Goal: Find specific page/section: Locate a particular part of the current website

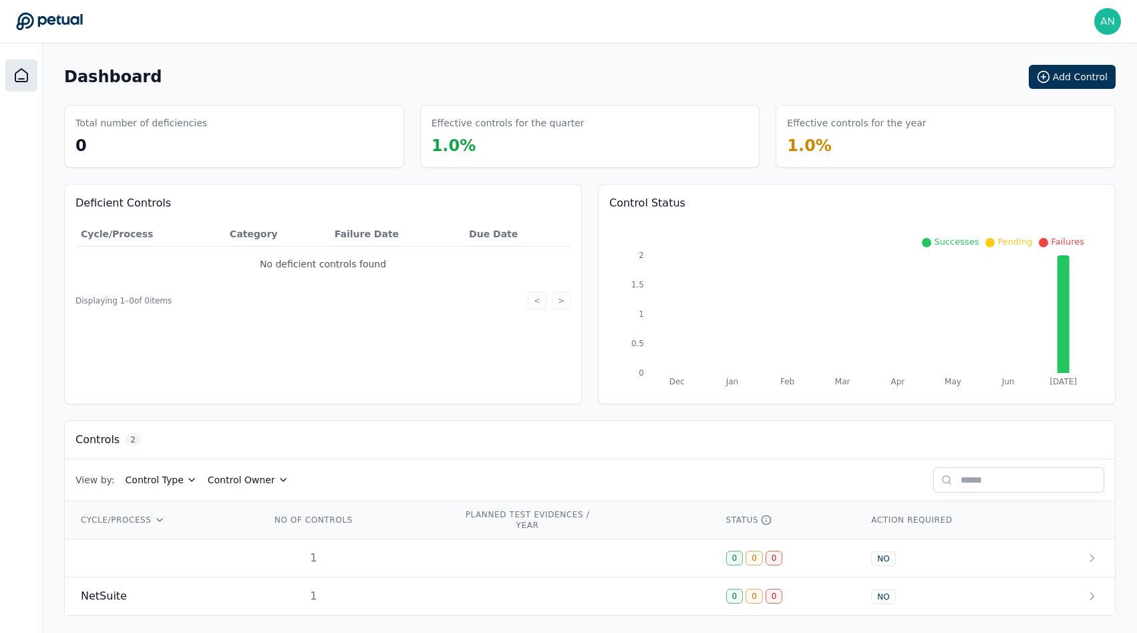
scroll to position [5, 0]
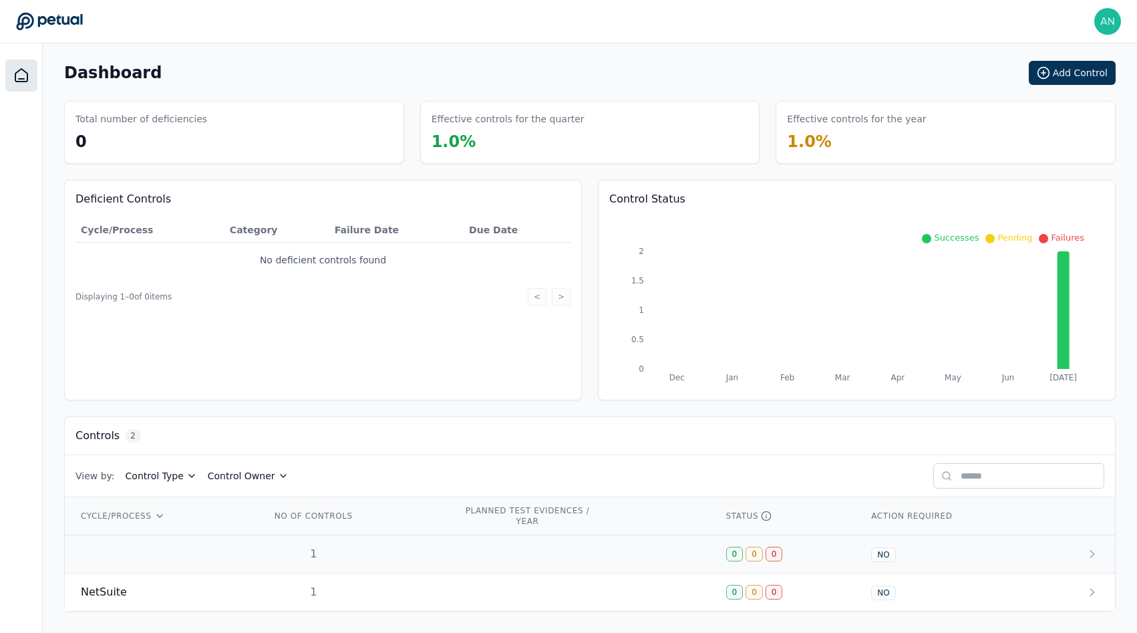
click at [213, 551] on td at bounding box center [160, 554] width 190 height 38
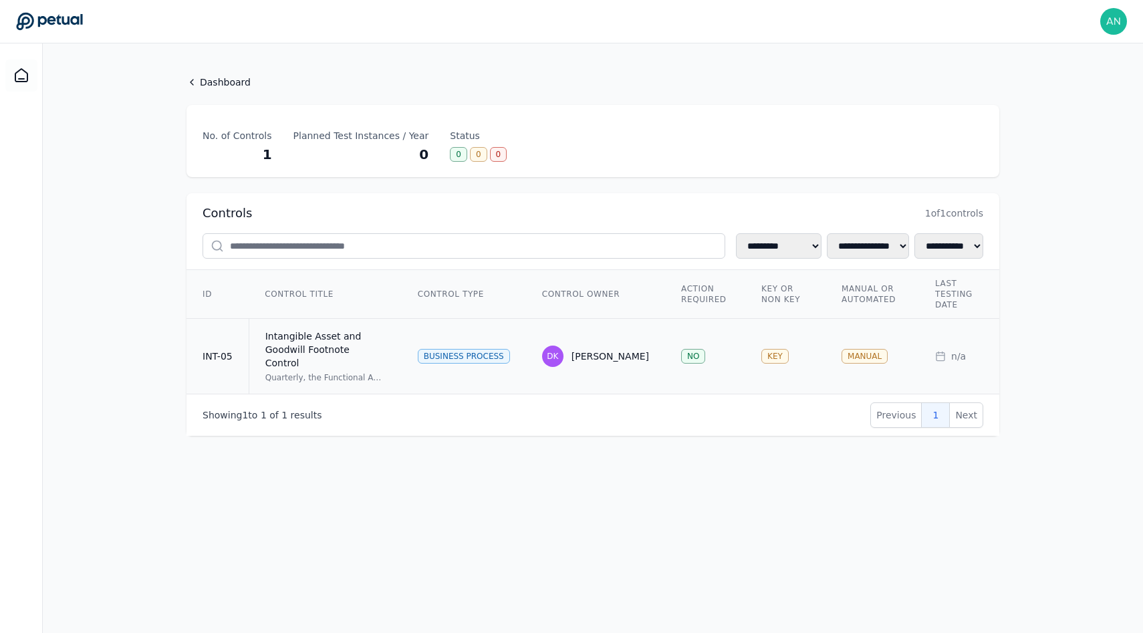
click at [256, 364] on td "Intangible Asset and Goodwill Footnote Control Quarterly, the Functional Accoun…" at bounding box center [325, 357] width 153 height 76
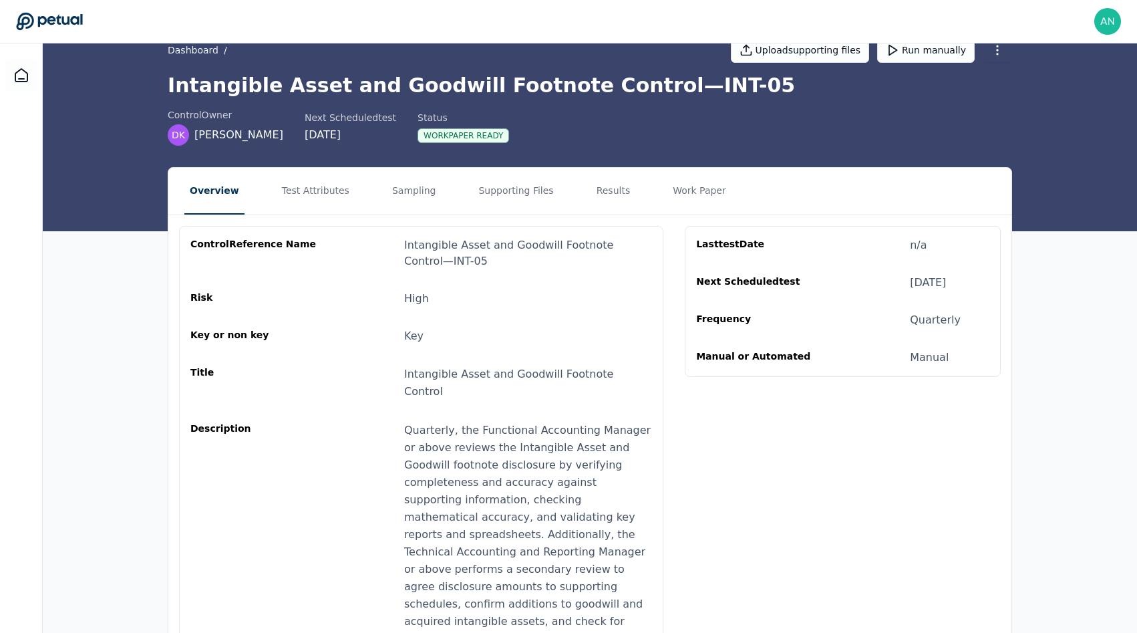
scroll to position [29, 0]
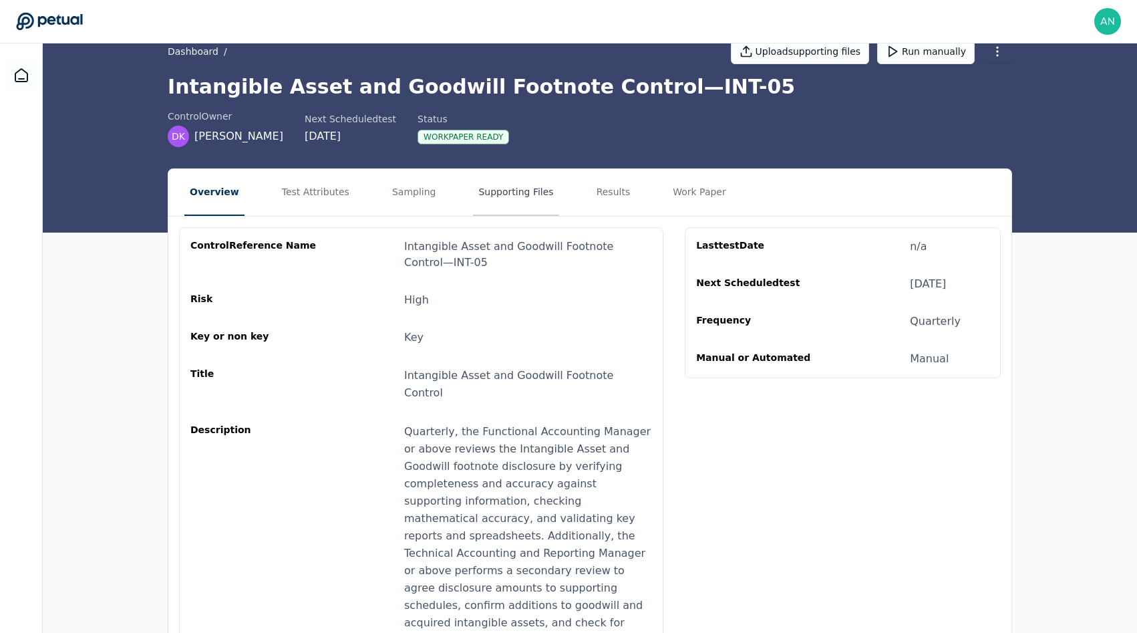
click at [495, 192] on button "Supporting Files" at bounding box center [516, 192] width 86 height 47
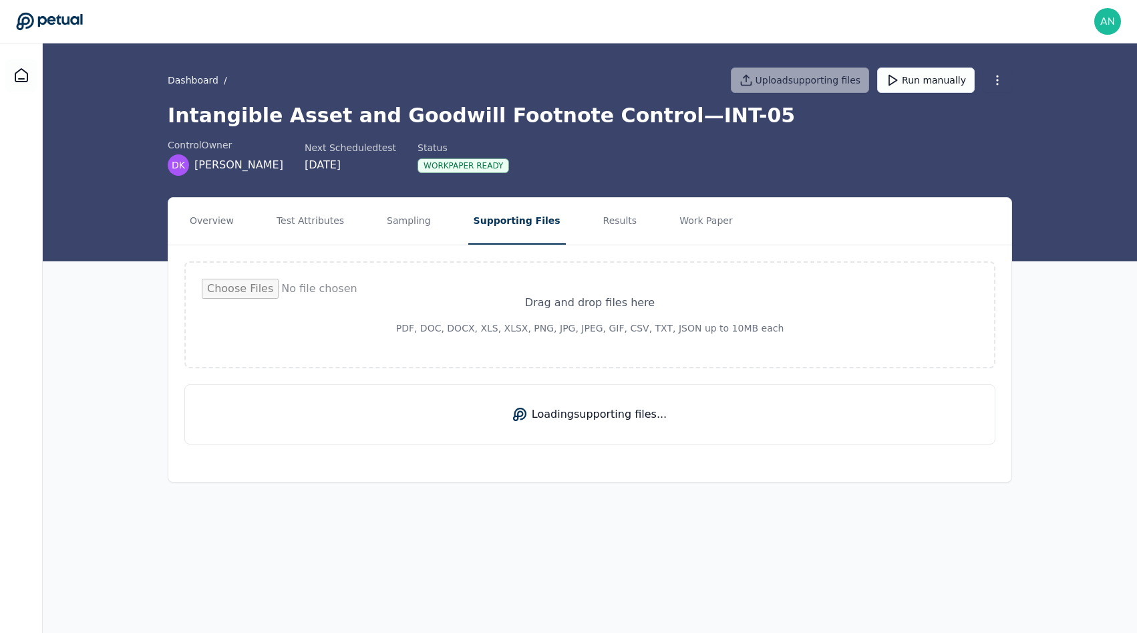
scroll to position [0, 0]
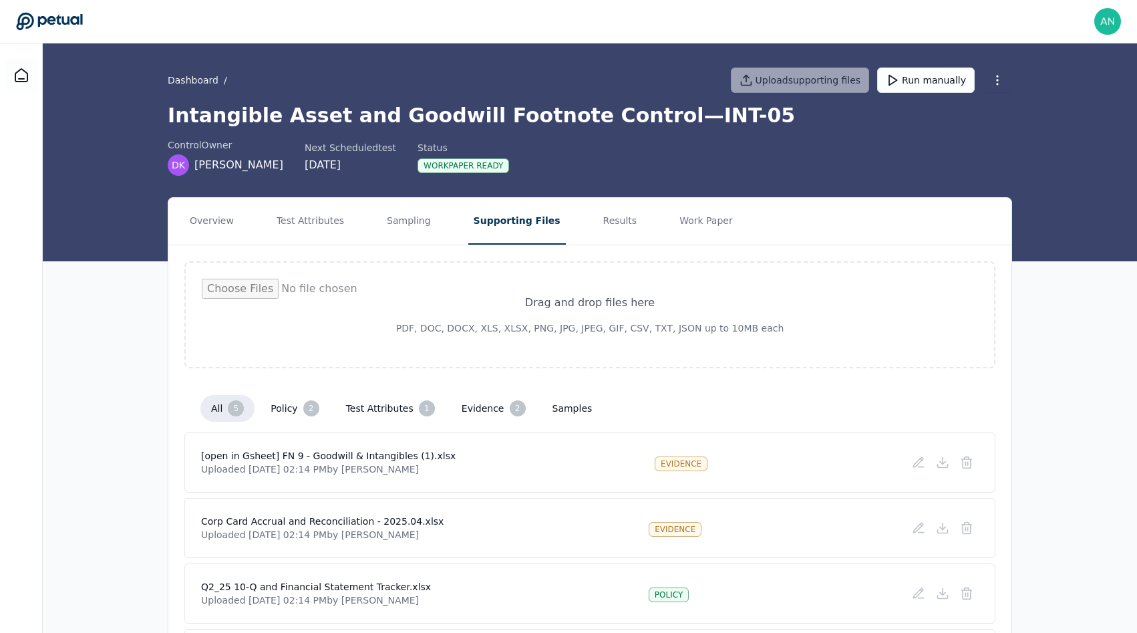
click at [641, 212] on nav "Overview Test Attributes Sampling Supporting Files Results Work Paper" at bounding box center [589, 221] width 843 height 47
click at [598, 229] on button "Results" at bounding box center [620, 221] width 45 height 47
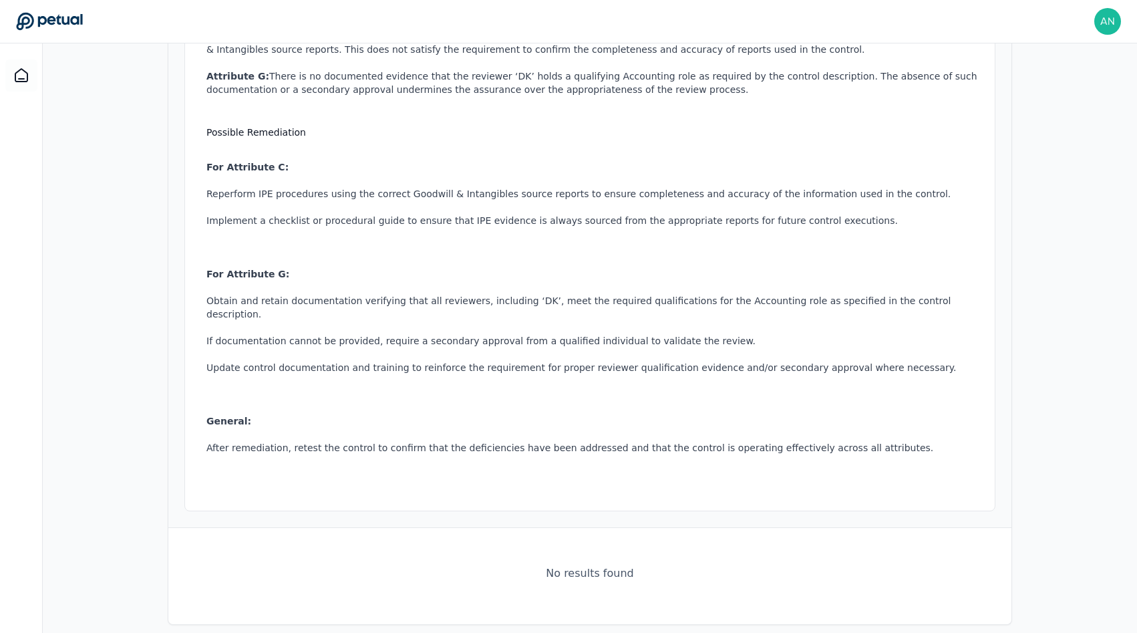
scroll to position [39, 0]
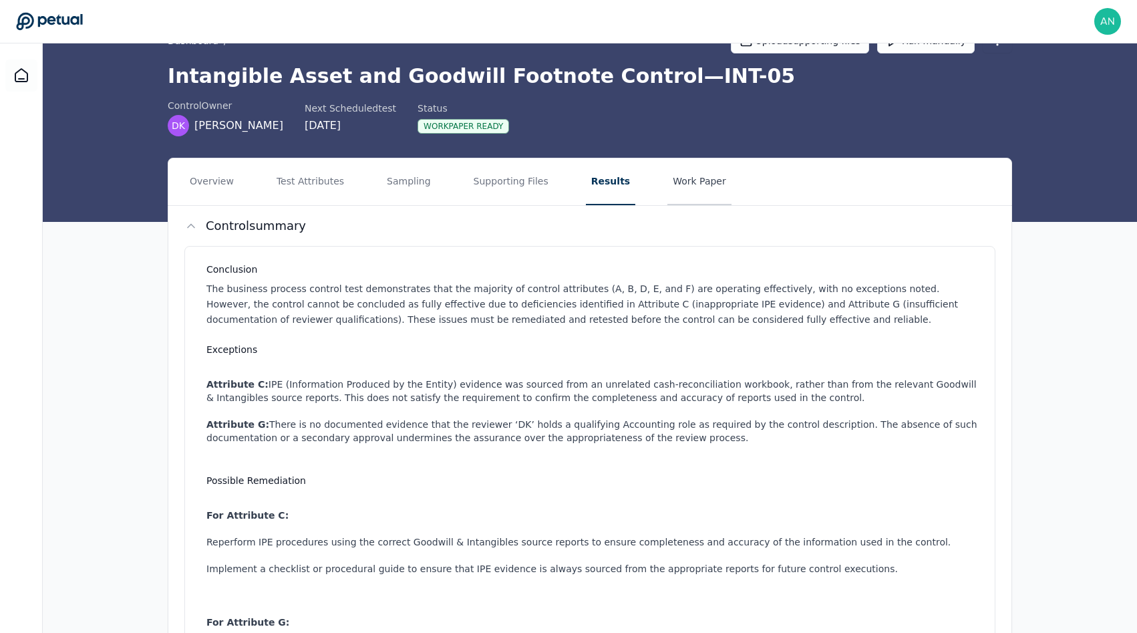
click at [689, 183] on button "Work Paper" at bounding box center [700, 181] width 64 height 47
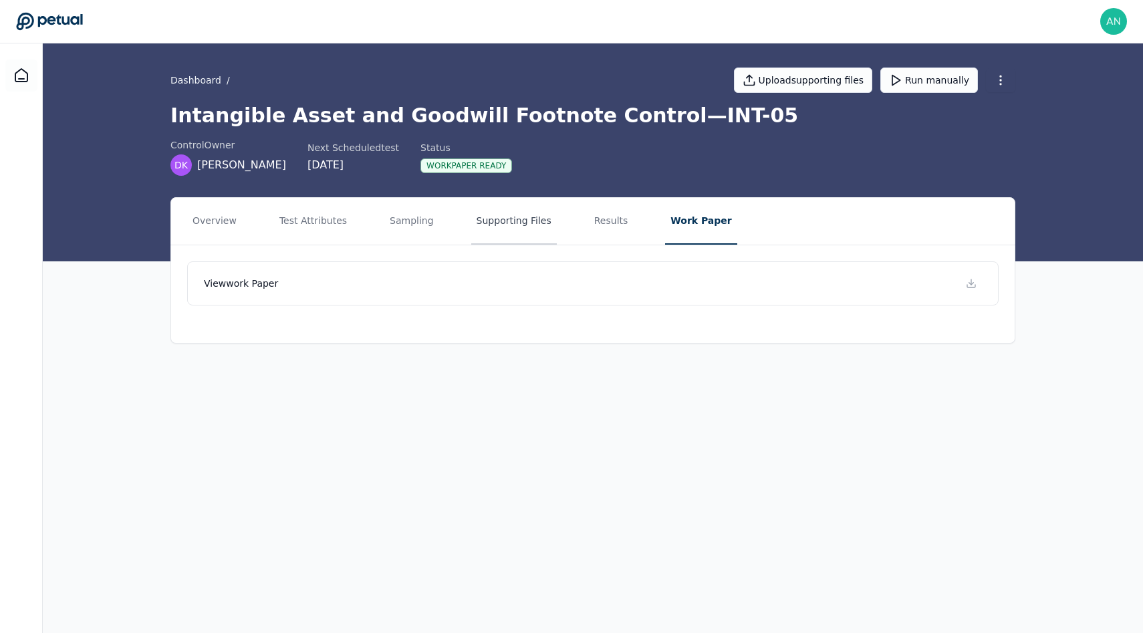
click at [479, 226] on button "Supporting Files" at bounding box center [514, 221] width 86 height 47
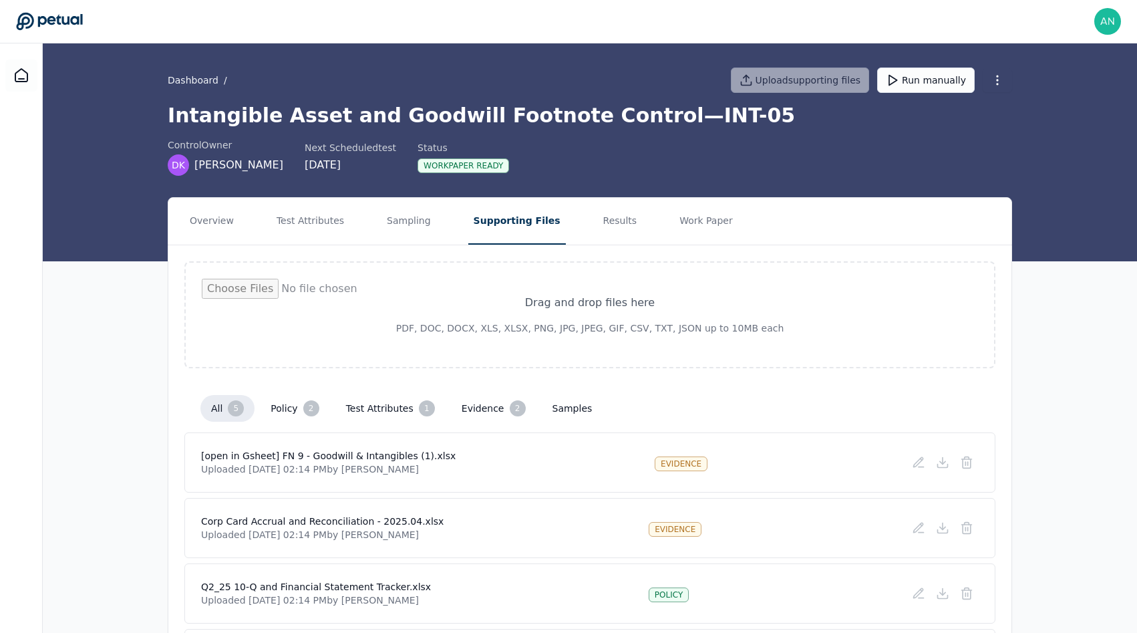
scroll to position [181, 0]
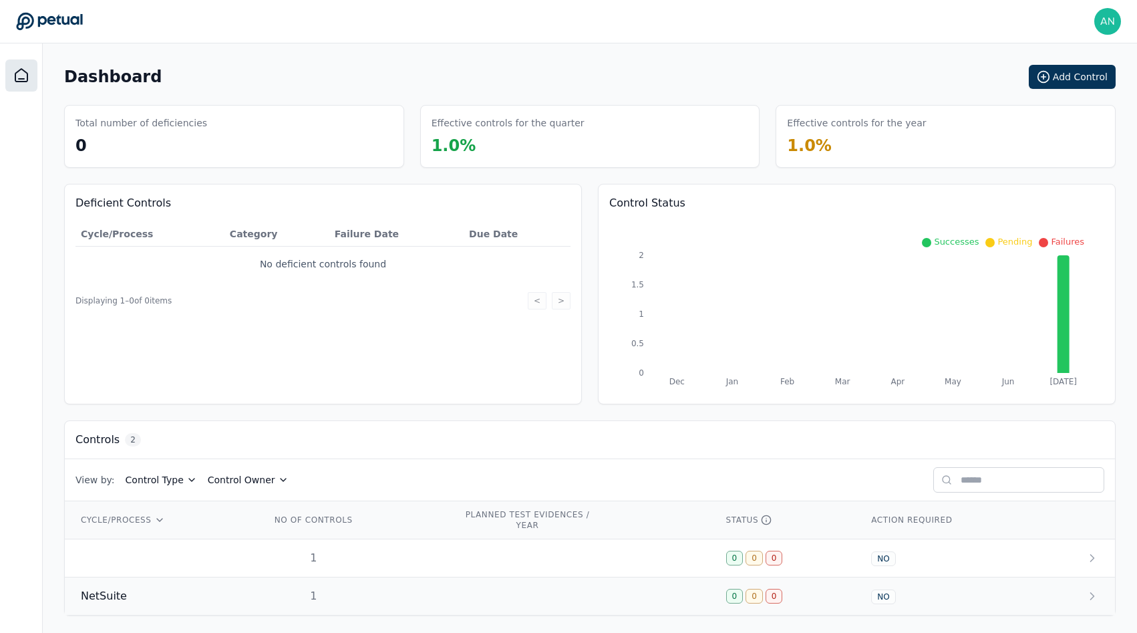
click at [162, 597] on div "NetSuite" at bounding box center [160, 596] width 158 height 16
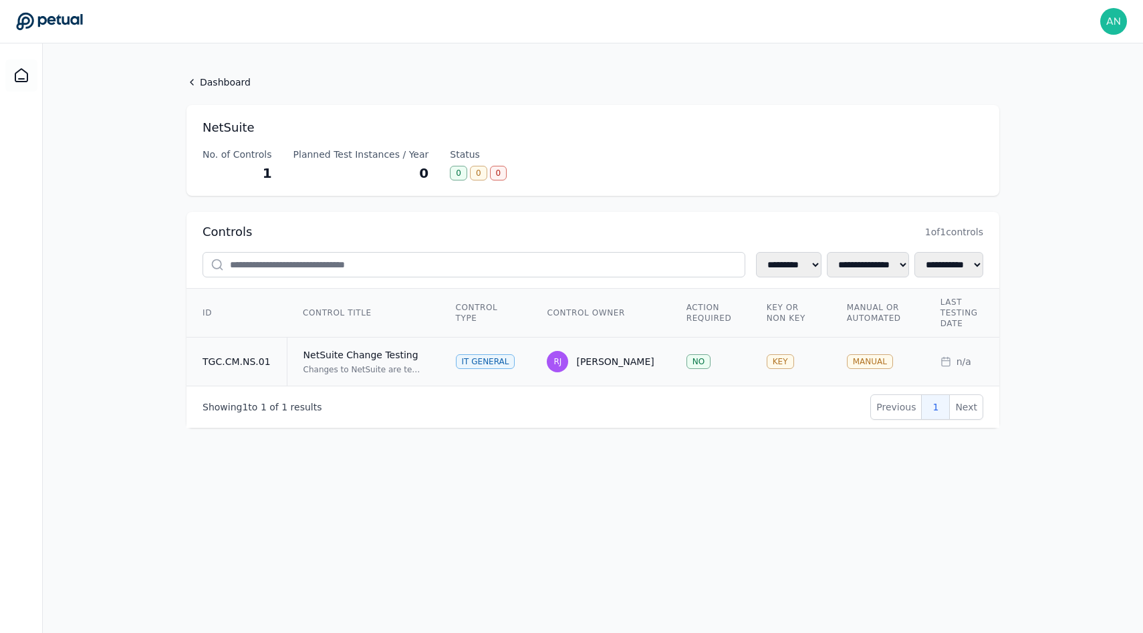
click at [283, 364] on td "TGC.CM.NS.01" at bounding box center [236, 361] width 100 height 49
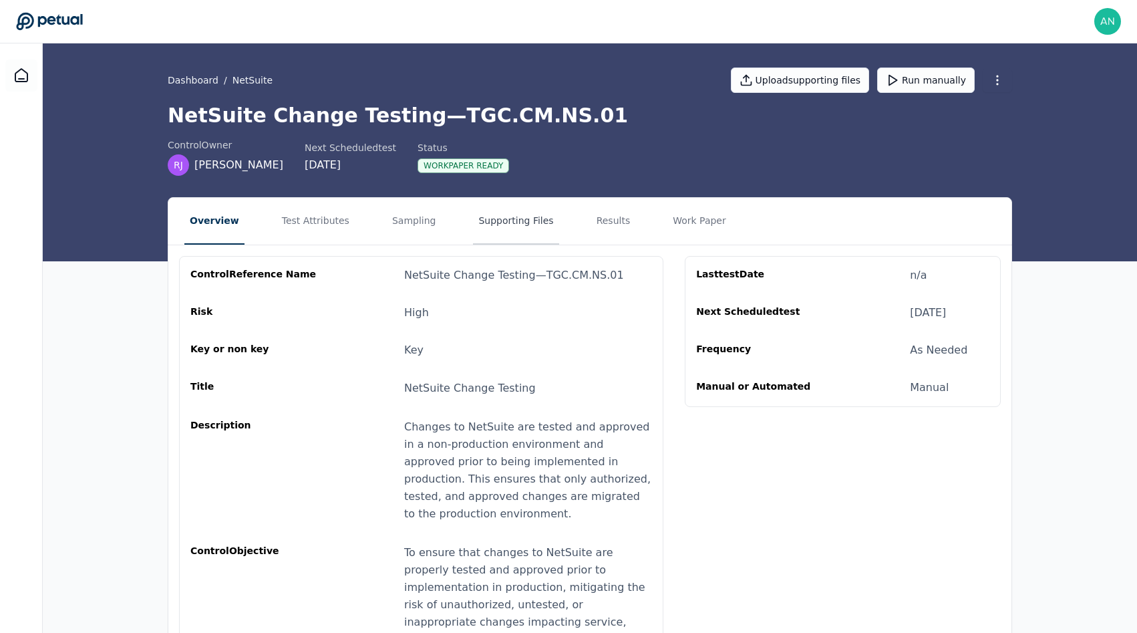
click at [474, 213] on button "Supporting Files" at bounding box center [516, 221] width 86 height 47
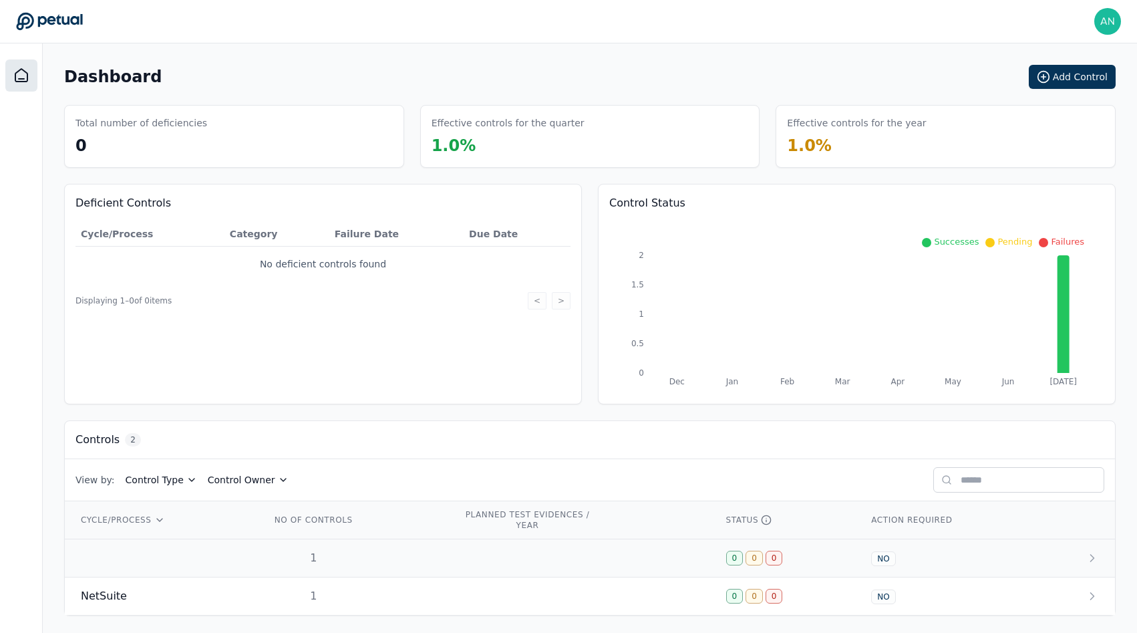
scroll to position [5, 0]
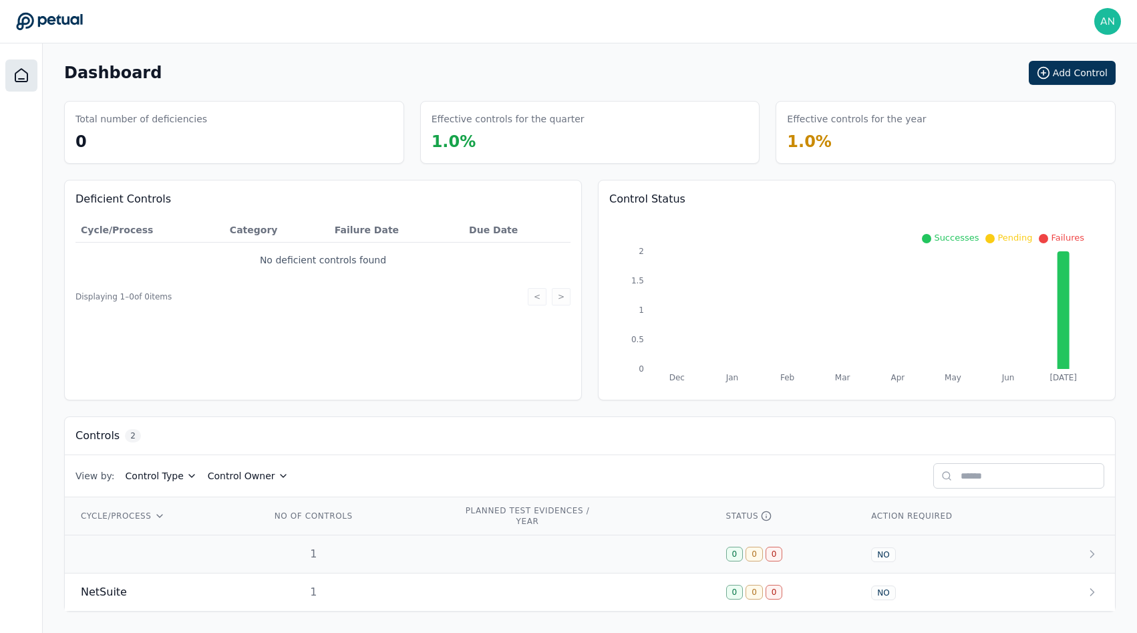
click at [175, 540] on td at bounding box center [160, 554] width 190 height 38
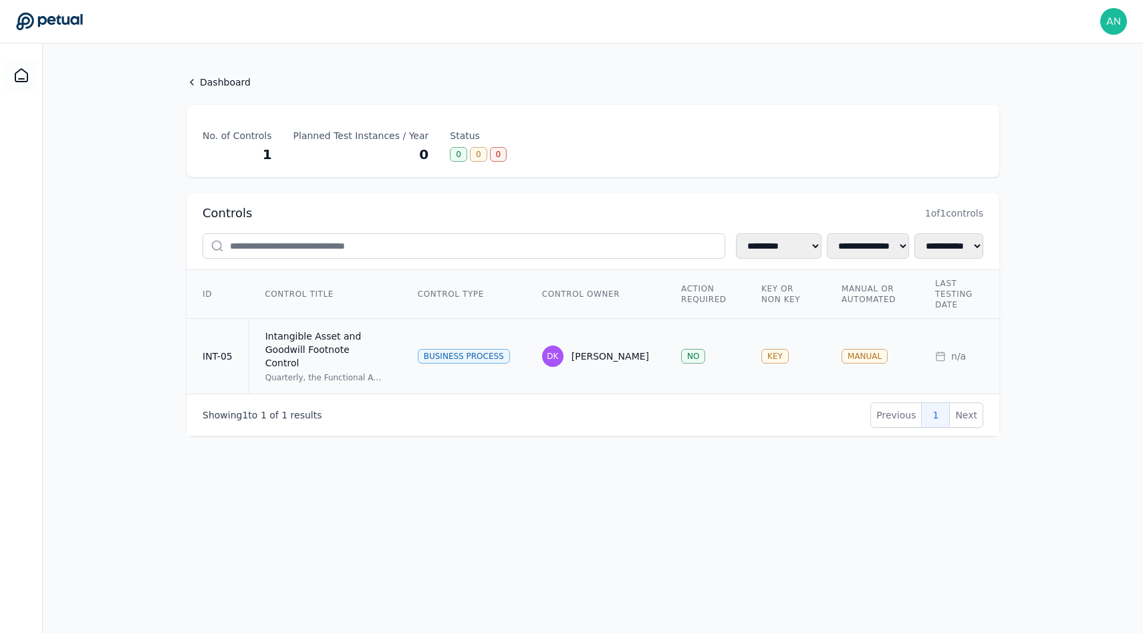
click at [282, 353] on div "Intangible Asset and Goodwill Footnote Control" at bounding box center [325, 349] width 120 height 40
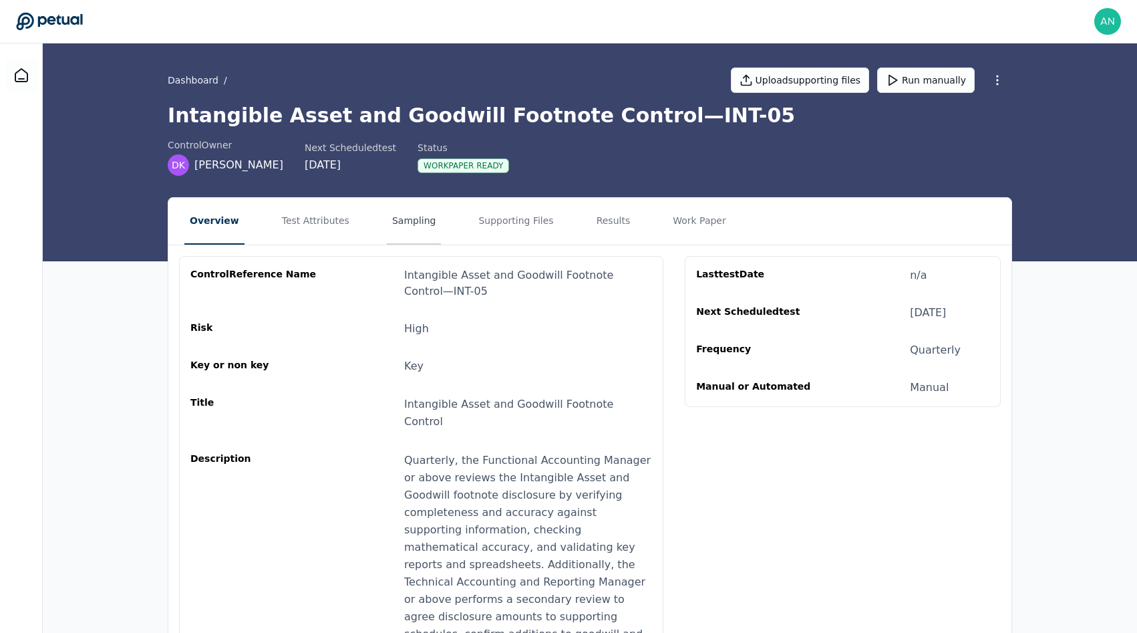
click at [396, 218] on button "Sampling" at bounding box center [414, 221] width 55 height 47
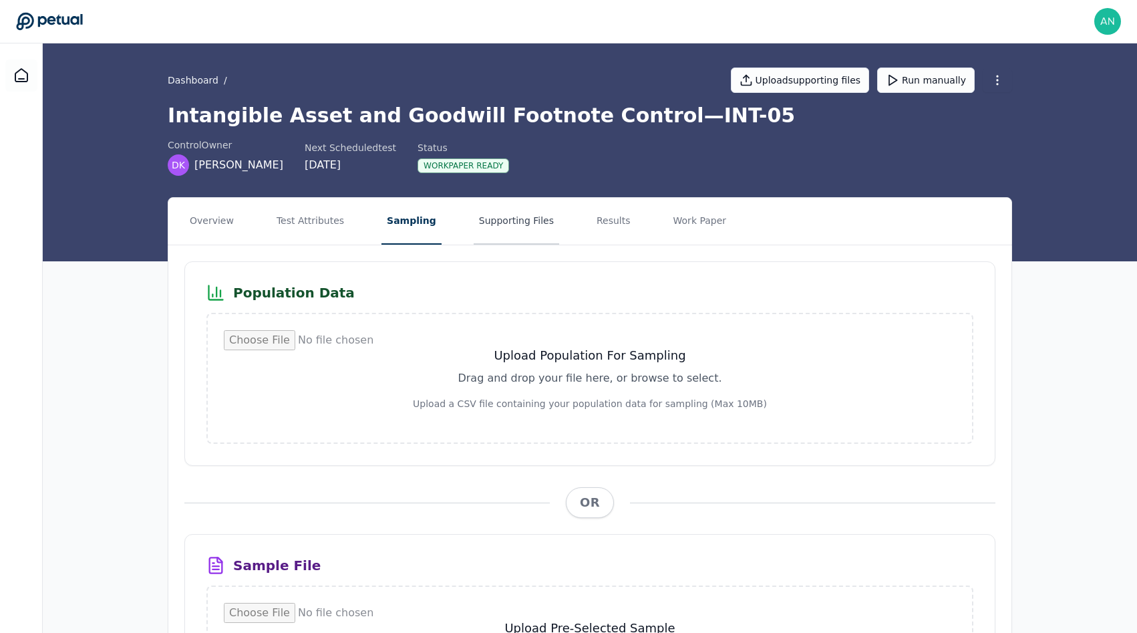
click at [499, 214] on button "Supporting Files" at bounding box center [517, 221] width 86 height 47
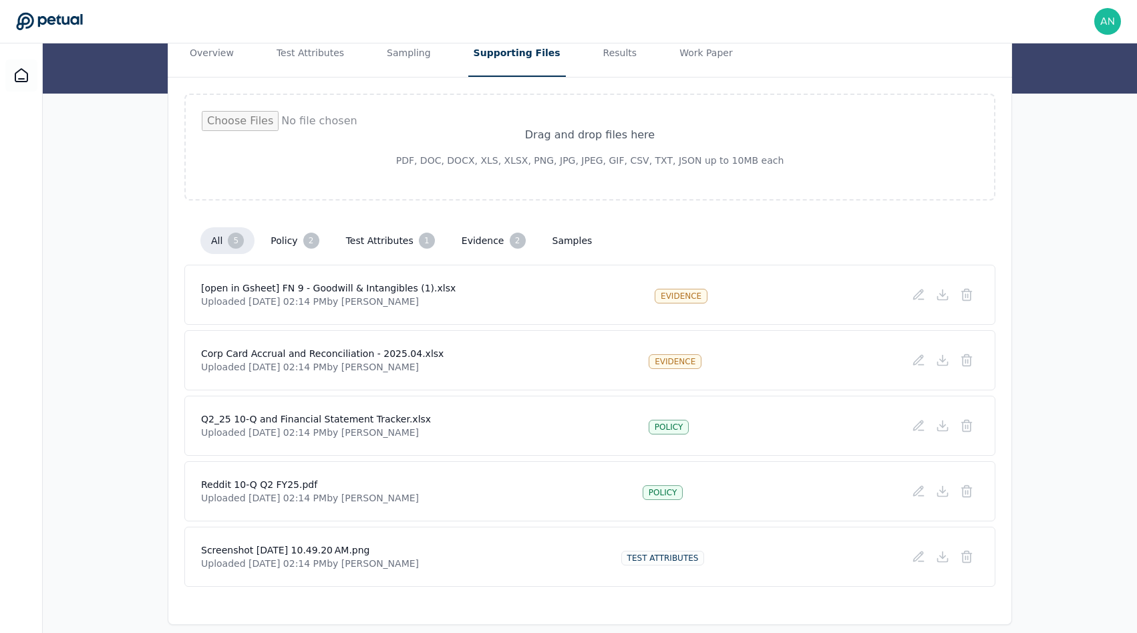
scroll to position [181, 0]
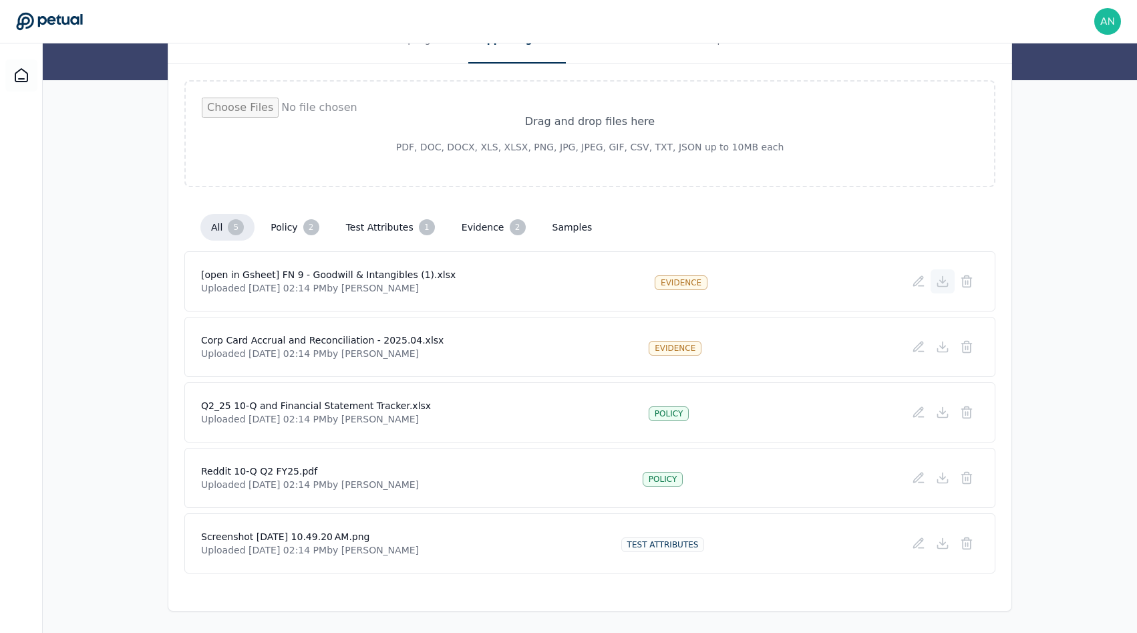
click at [942, 285] on icon at bounding box center [942, 281] width 13 height 13
